Goal: Download file/media

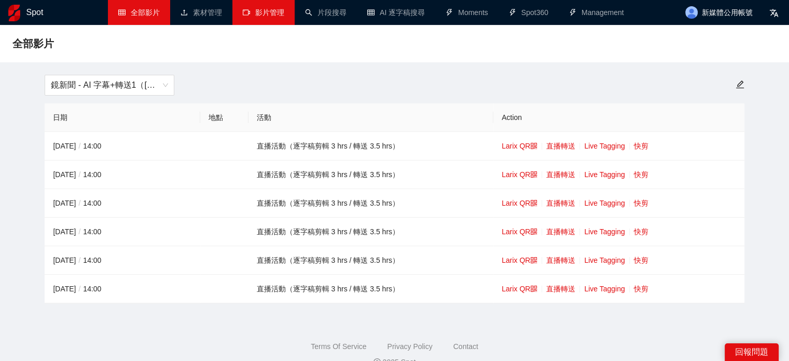
click at [282, 9] on link "影片管理" at bounding box center [263, 12] width 41 height 8
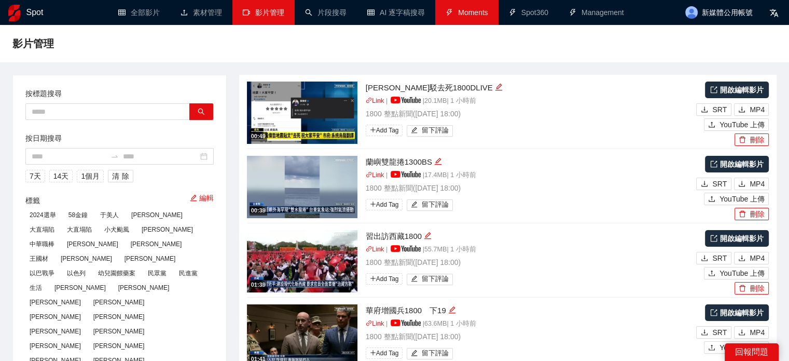
type textarea "**********"
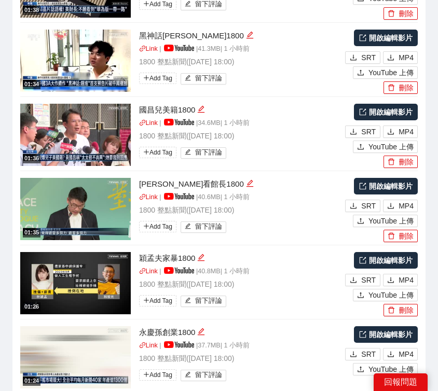
scroll to position [1814, 0]
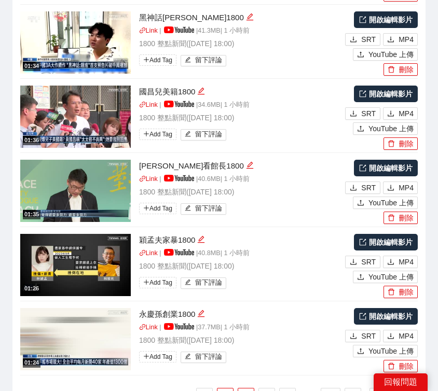
click at [244, 360] on link "2" at bounding box center [246, 397] width 16 height 16
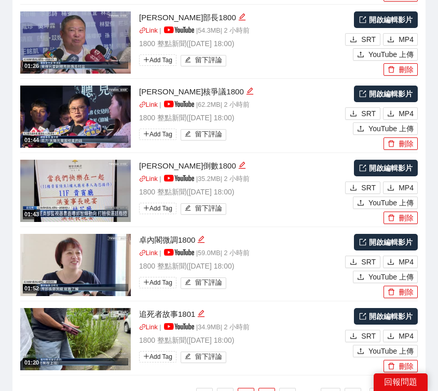
click at [266, 360] on link "3" at bounding box center [267, 397] width 16 height 16
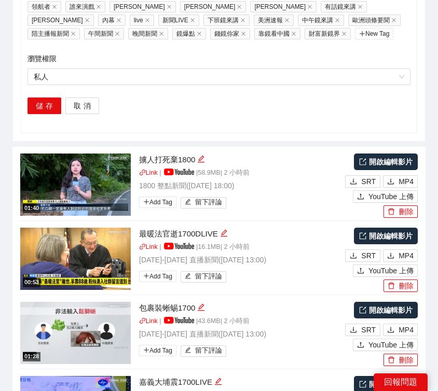
scroll to position [1191, 0]
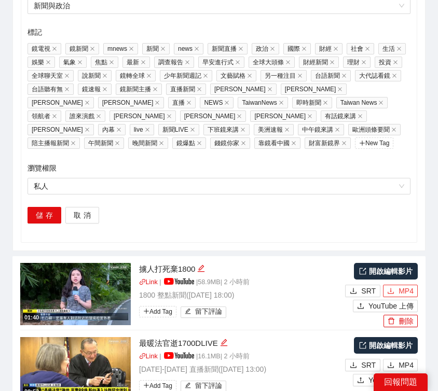
click at [398, 285] on span "MP4" at bounding box center [405, 290] width 15 height 11
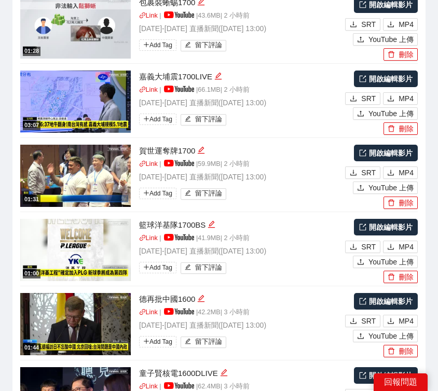
scroll to position [1814, 0]
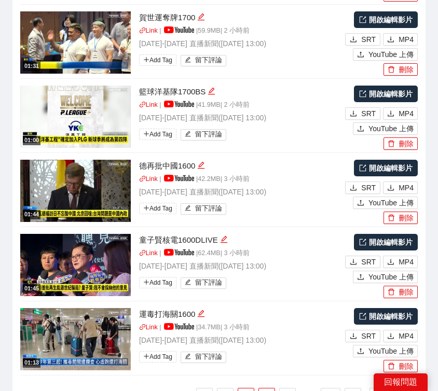
click at [251, 360] on link "2" at bounding box center [246, 397] width 16 height 16
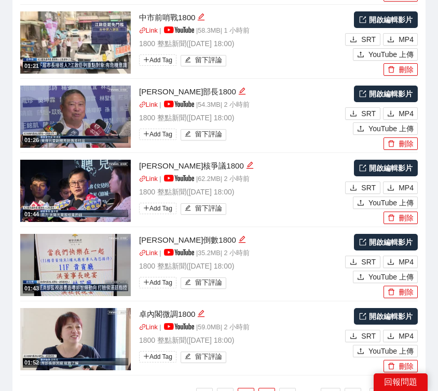
click at [265, 360] on link "3" at bounding box center [267, 397] width 16 height 16
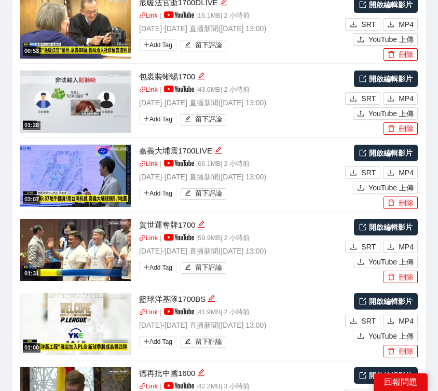
scroll to position [1295, 0]
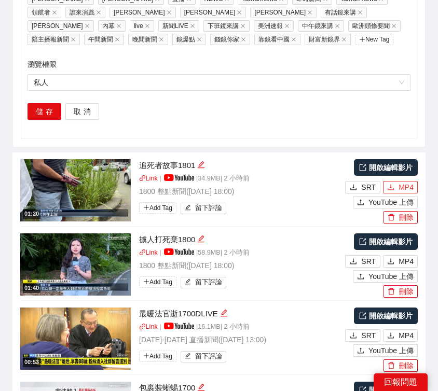
click at [396, 181] on button "MP4" at bounding box center [400, 187] width 35 height 12
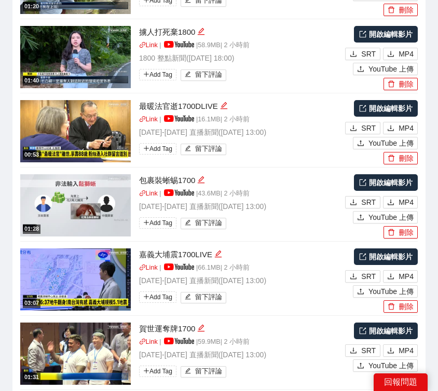
scroll to position [1814, 0]
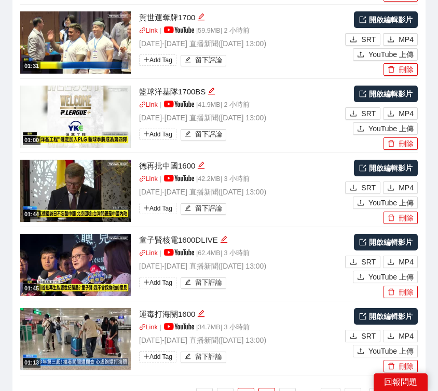
click at [243, 360] on link "2" at bounding box center [246, 397] width 16 height 16
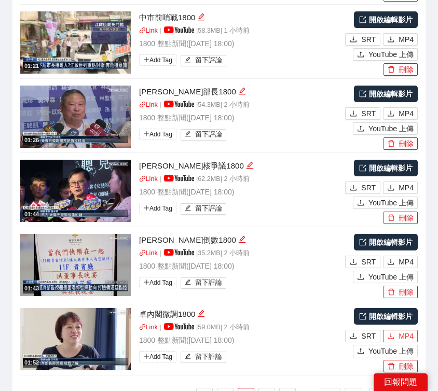
click at [402, 330] on span "MP4" at bounding box center [405, 335] width 15 height 11
click at [406, 256] on span "MP4" at bounding box center [405, 261] width 15 height 11
click at [403, 182] on span "MP4" at bounding box center [405, 187] width 15 height 11
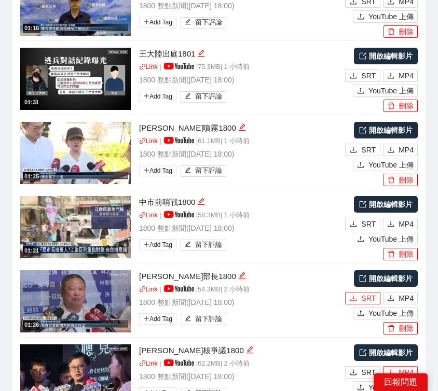
scroll to position [1606, 0]
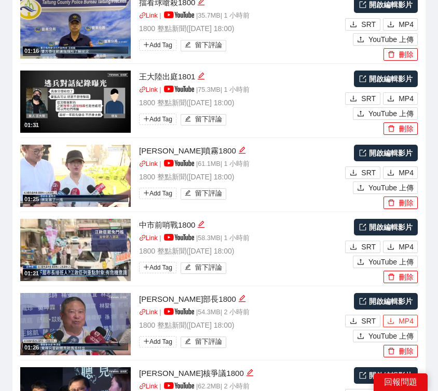
click at [398, 315] on button "MP4" at bounding box center [400, 321] width 35 height 12
click at [400, 241] on span "MP4" at bounding box center [405, 246] width 15 height 11
click at [406, 167] on span "MP4" at bounding box center [405, 172] width 15 height 11
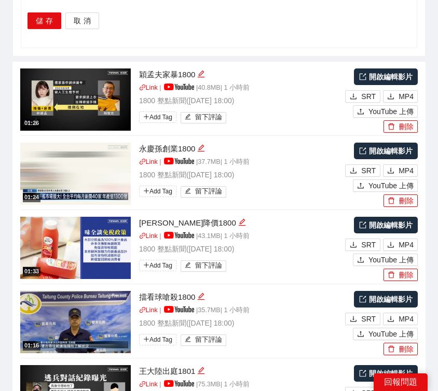
scroll to position [1369, 0]
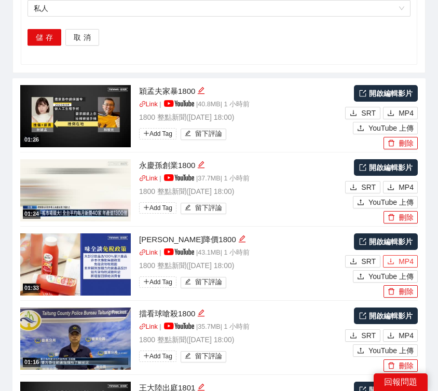
click at [396, 255] on button "MP4" at bounding box center [400, 261] width 35 height 12
click at [403, 182] on span "MP4" at bounding box center [405, 187] width 15 height 11
